Goal: Task Accomplishment & Management: Complete application form

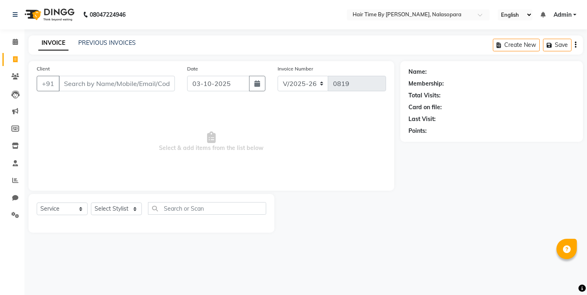
select select "8131"
select select "service"
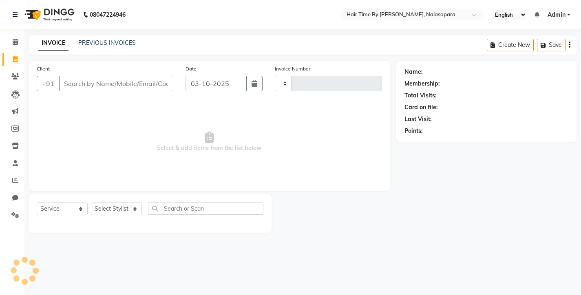
select select "service"
type input "0819"
select select "8131"
click at [90, 85] on input "Client" at bounding box center [116, 83] width 114 height 15
click at [68, 90] on input "Client" at bounding box center [116, 83] width 114 height 15
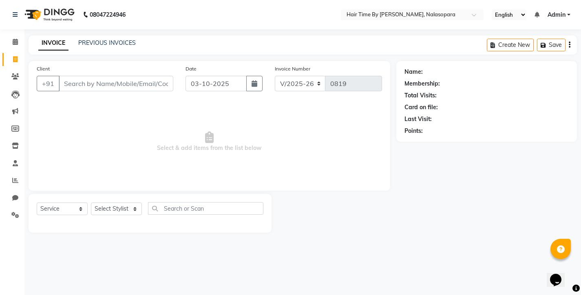
click at [68, 84] on input "Client" at bounding box center [116, 83] width 114 height 15
type input "s"
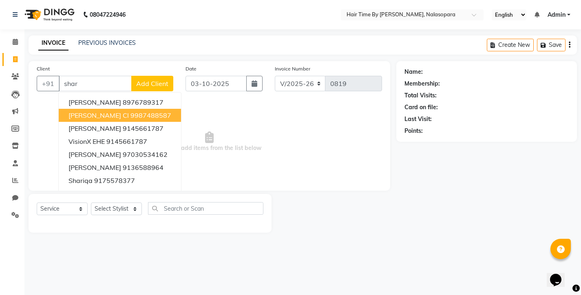
click at [85, 115] on span "[PERSON_NAME] Cl" at bounding box center [98, 115] width 60 height 8
type input "9987488587"
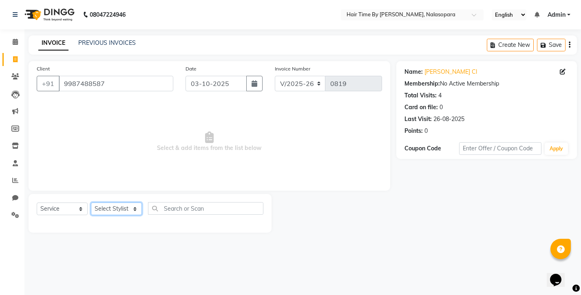
click at [134, 207] on select "Select Stylist [PERSON_NAME] [PERSON_NAME] divya [PERSON_NAME] [PERSON_NAME] Sa…" at bounding box center [116, 209] width 51 height 13
select select "75790"
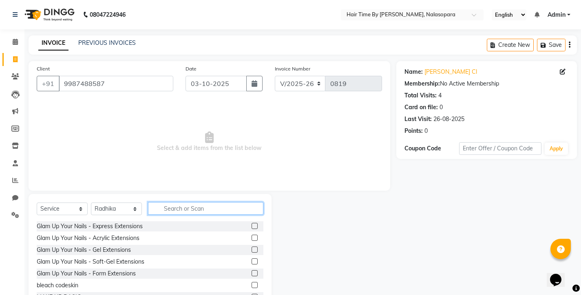
click at [167, 209] on input "text" at bounding box center [205, 208] width 115 height 13
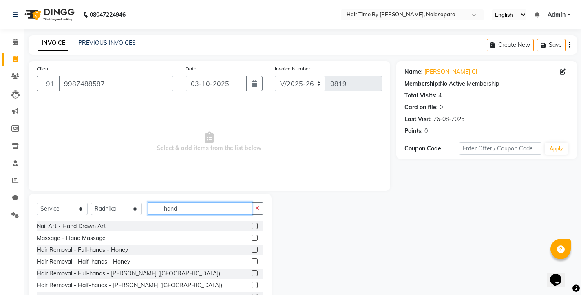
type input "hand"
click at [251, 273] on label at bounding box center [254, 273] width 6 height 6
click at [251, 273] on input "checkbox" at bounding box center [253, 273] width 5 height 5
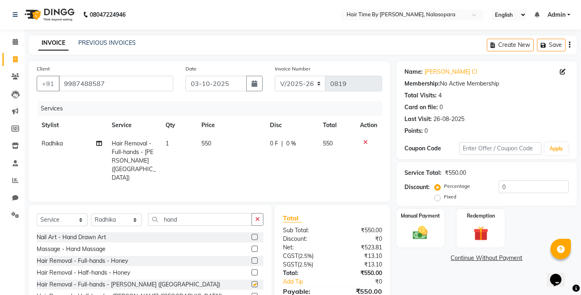
checkbox input "false"
click at [208, 143] on span "550" at bounding box center [206, 143] width 10 height 7
select select "75790"
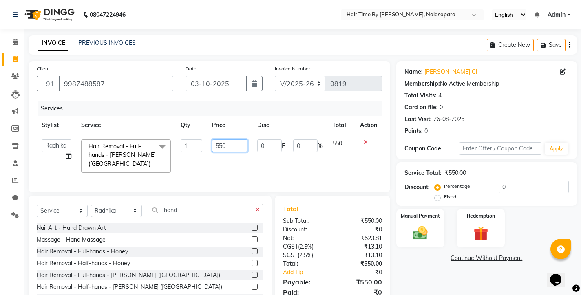
click at [220, 146] on input "550" at bounding box center [229, 145] width 35 height 13
click at [219, 145] on input "50" at bounding box center [229, 145] width 35 height 13
type input "600"
click at [260, 216] on button "button" at bounding box center [257, 210] width 12 height 13
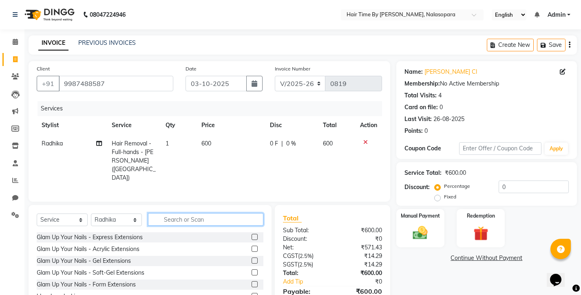
click at [171, 213] on input "text" at bounding box center [205, 219] width 115 height 13
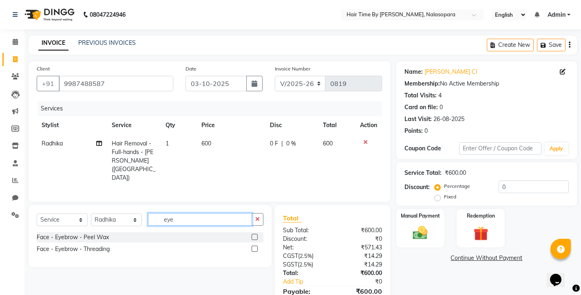
type input "eye"
click at [255, 246] on label at bounding box center [254, 249] width 6 height 6
click at [255, 247] on input "checkbox" at bounding box center [253, 249] width 5 height 5
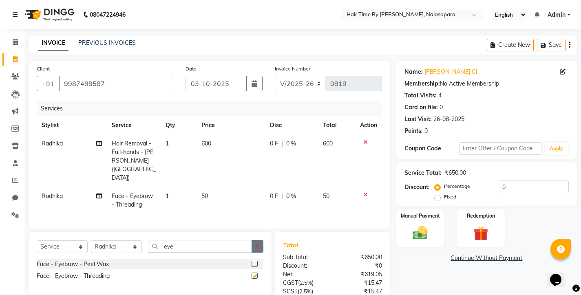
checkbox input "false"
click at [259, 243] on icon "button" at bounding box center [257, 246] width 4 height 6
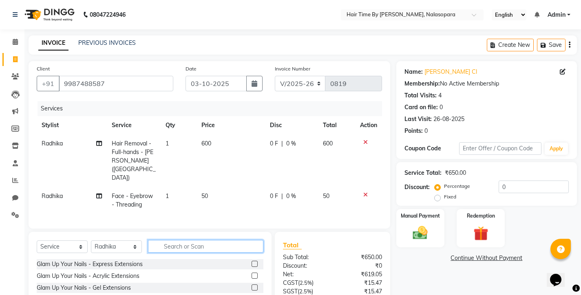
click at [168, 240] on input "text" at bounding box center [205, 246] width 115 height 13
type input "for"
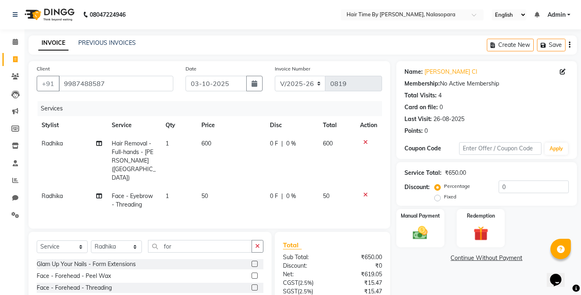
click at [255, 284] on label at bounding box center [254, 287] width 6 height 6
click at [255, 285] on input "checkbox" at bounding box center [253, 287] width 5 height 5
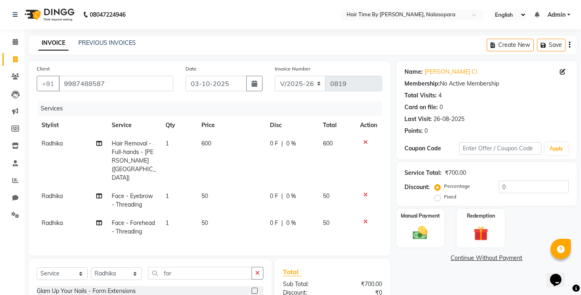
checkbox input "false"
click at [257, 270] on icon "button" at bounding box center [257, 273] width 4 height 6
click at [165, 267] on input "text" at bounding box center [205, 273] width 115 height 13
type input "upp"
click at [255, 288] on label at bounding box center [254, 291] width 6 height 6
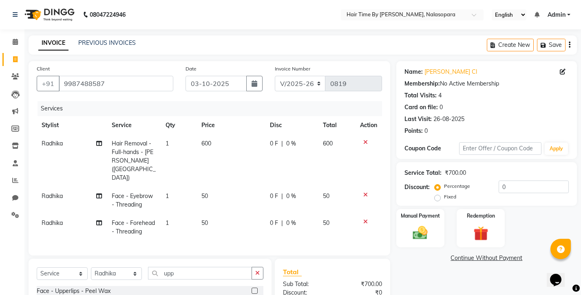
click at [255, 288] on input "checkbox" at bounding box center [253, 290] width 5 height 5
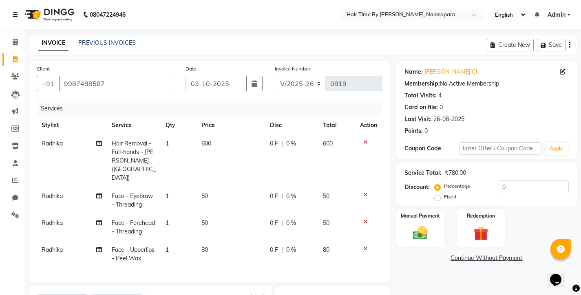
checkbox input "false"
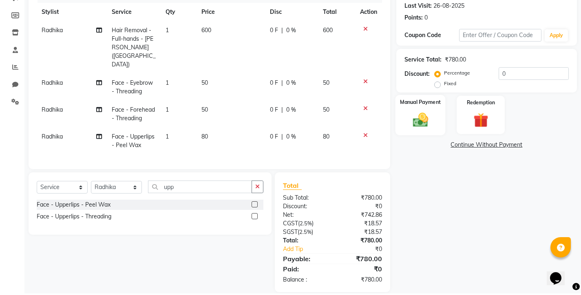
click at [418, 112] on img at bounding box center [419, 121] width 25 height 18
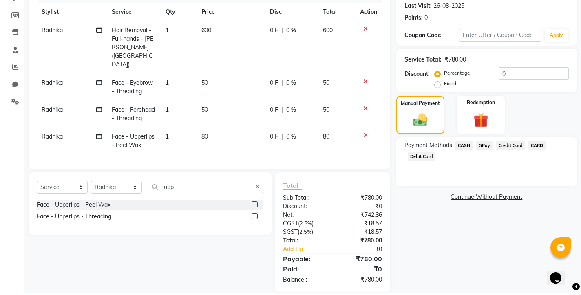
click at [486, 146] on span "GPay" at bounding box center [484, 146] width 17 height 9
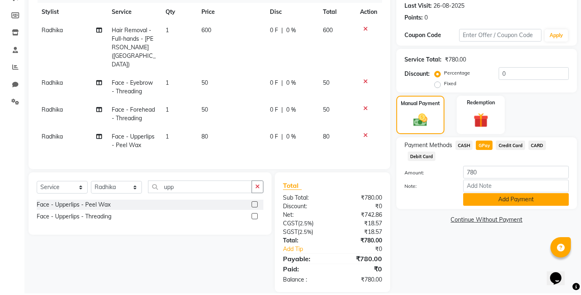
click at [505, 200] on button "Add Payment" at bounding box center [516, 201] width 106 height 13
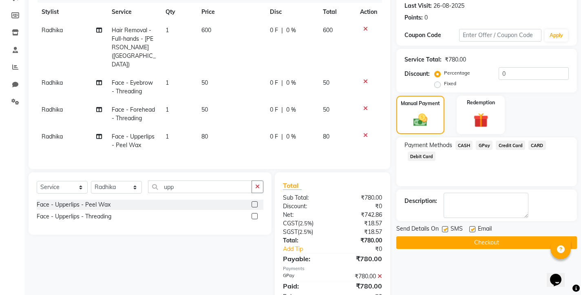
click at [487, 242] on button "Checkout" at bounding box center [486, 242] width 181 height 13
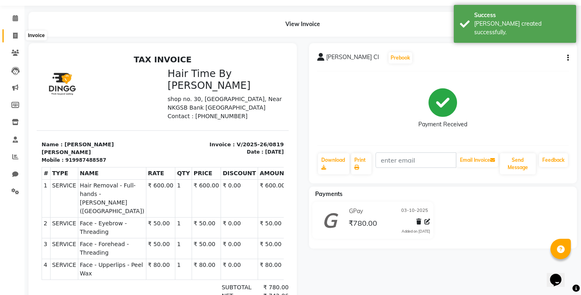
click at [15, 34] on icon at bounding box center [15, 36] width 4 height 6
select select "8131"
select select "service"
